Goal: Information Seeking & Learning: Find specific fact

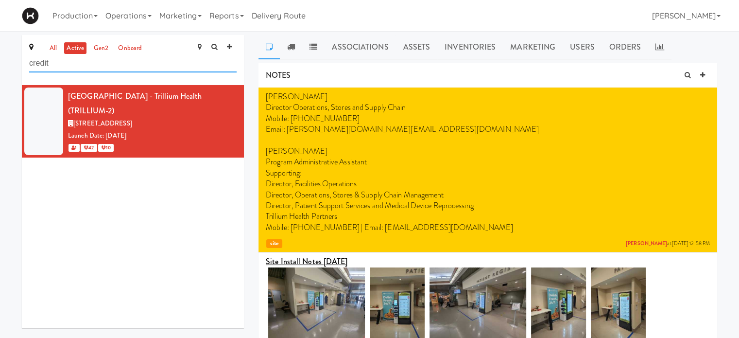
click at [130, 66] on input "credit" at bounding box center [133, 63] width 208 height 18
type input "c"
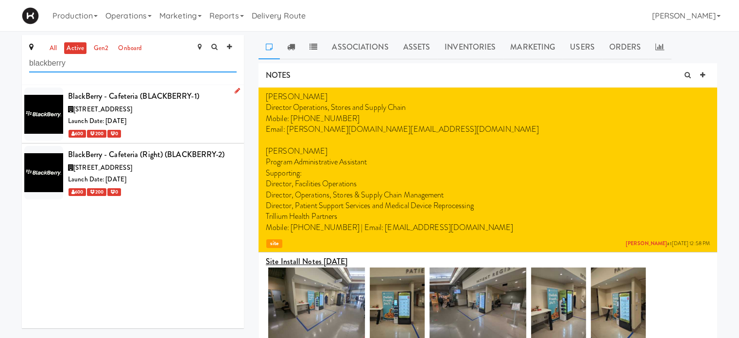
type input "blackberry"
click at [164, 118] on div "Launch Date: [DATE]" at bounding box center [152, 121] width 169 height 12
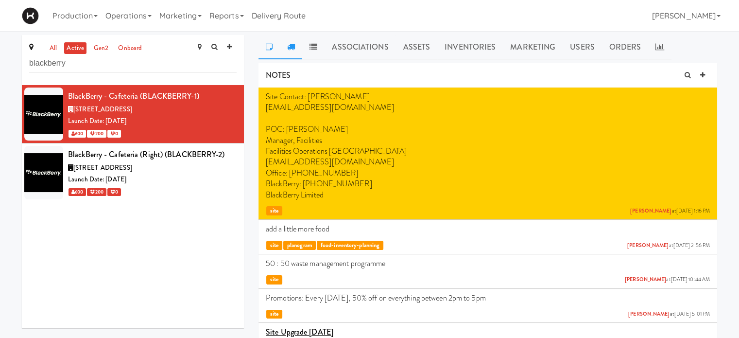
click at [298, 48] on link at bounding box center [291, 47] width 22 height 24
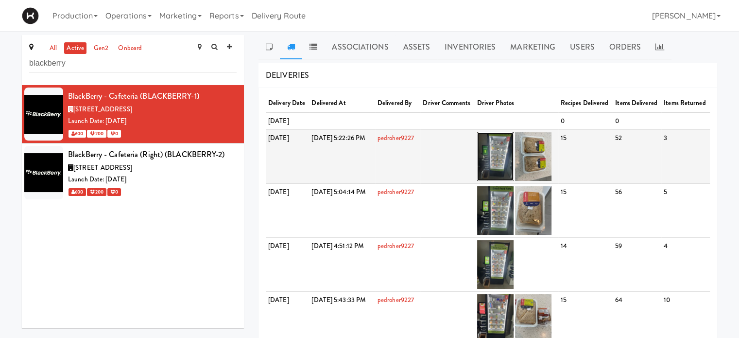
click at [514, 170] on img at bounding box center [495, 156] width 36 height 49
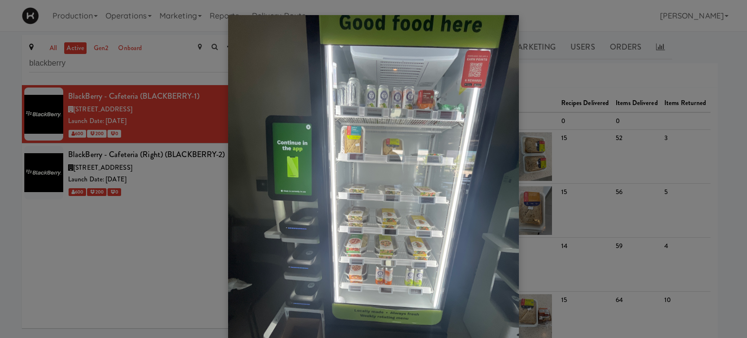
click at [177, 178] on div at bounding box center [373, 169] width 747 height 338
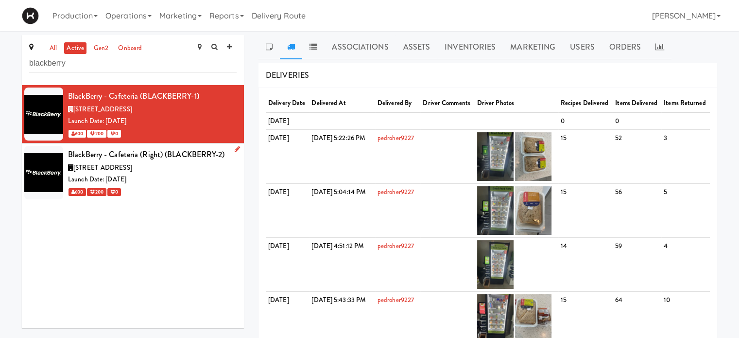
click at [191, 174] on div "Launch Date: [DATE]" at bounding box center [152, 180] width 169 height 12
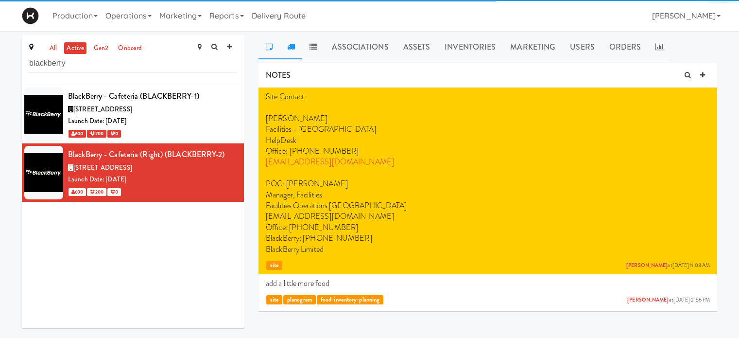
click at [292, 43] on icon at bounding box center [291, 47] width 8 height 8
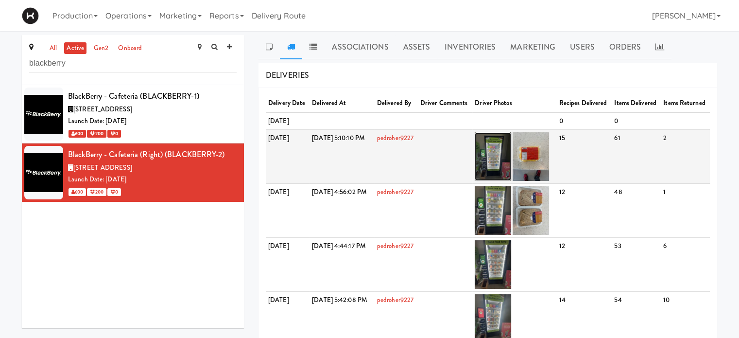
click at [511, 175] on img at bounding box center [493, 156] width 36 height 49
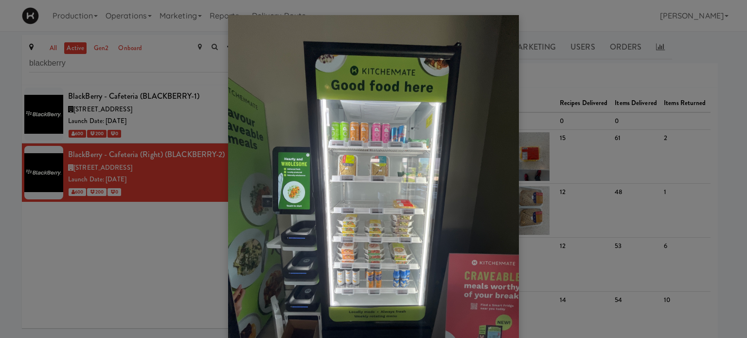
click at [686, 75] on div at bounding box center [373, 169] width 747 height 338
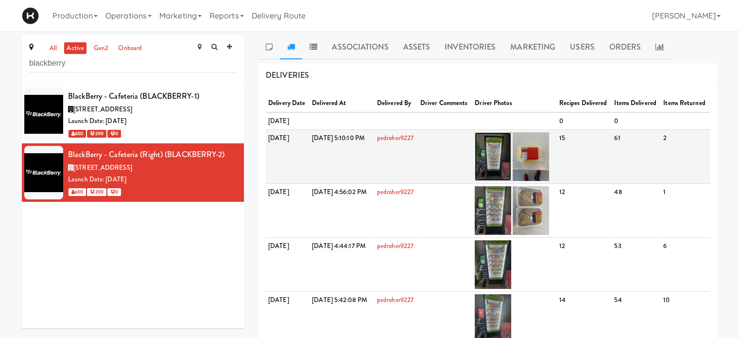
click at [511, 174] on img at bounding box center [493, 156] width 36 height 49
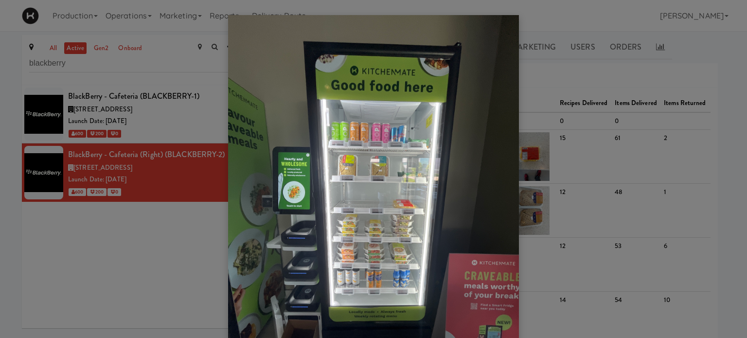
click at [418, 236] on img at bounding box center [373, 208] width 291 height 387
click at [562, 90] on div at bounding box center [373, 169] width 747 height 338
